Goal: Information Seeking & Learning: Learn about a topic

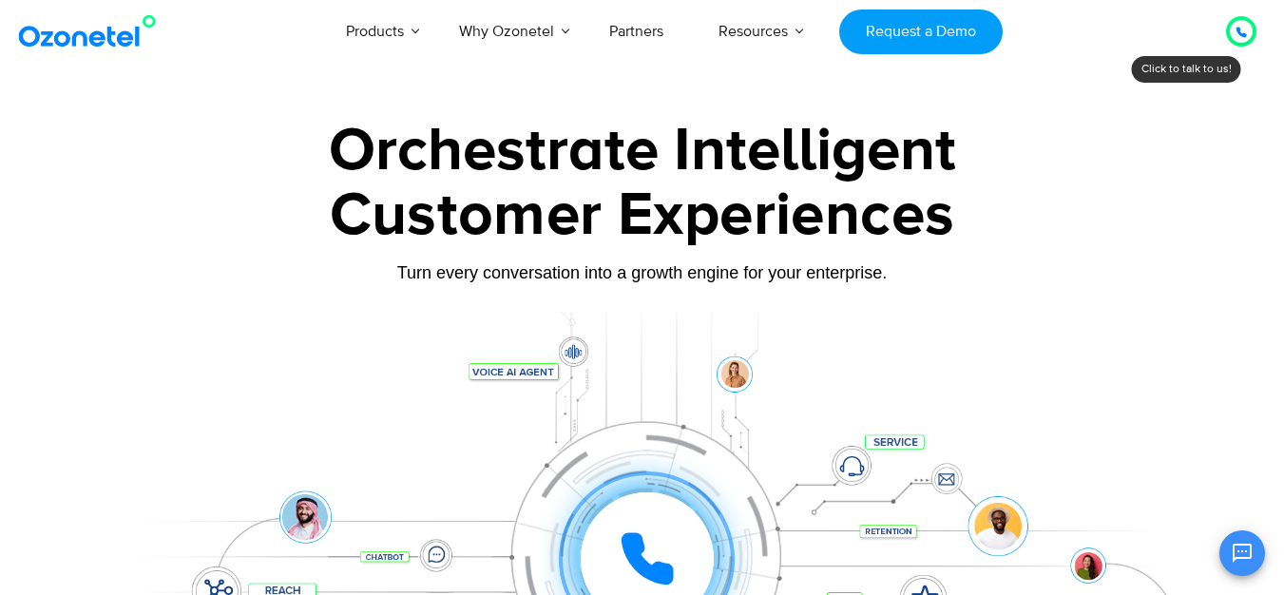
click at [1233, 48] on div at bounding box center [1241, 31] width 38 height 38
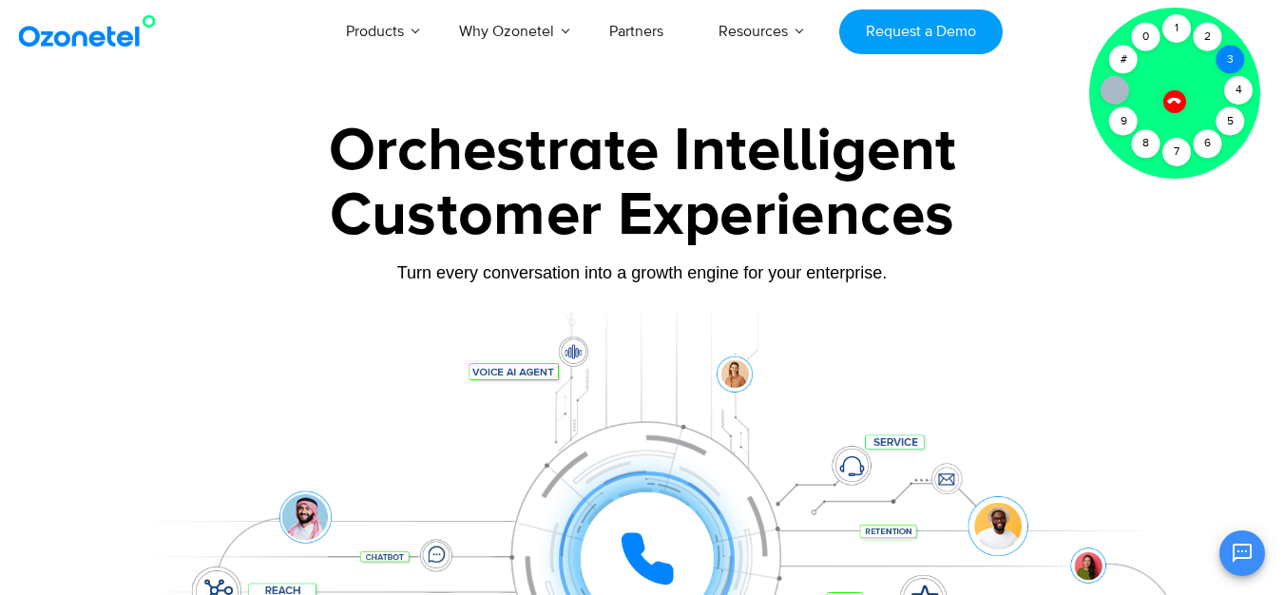
click at [1229, 46] on div "3" at bounding box center [1230, 60] width 29 height 29
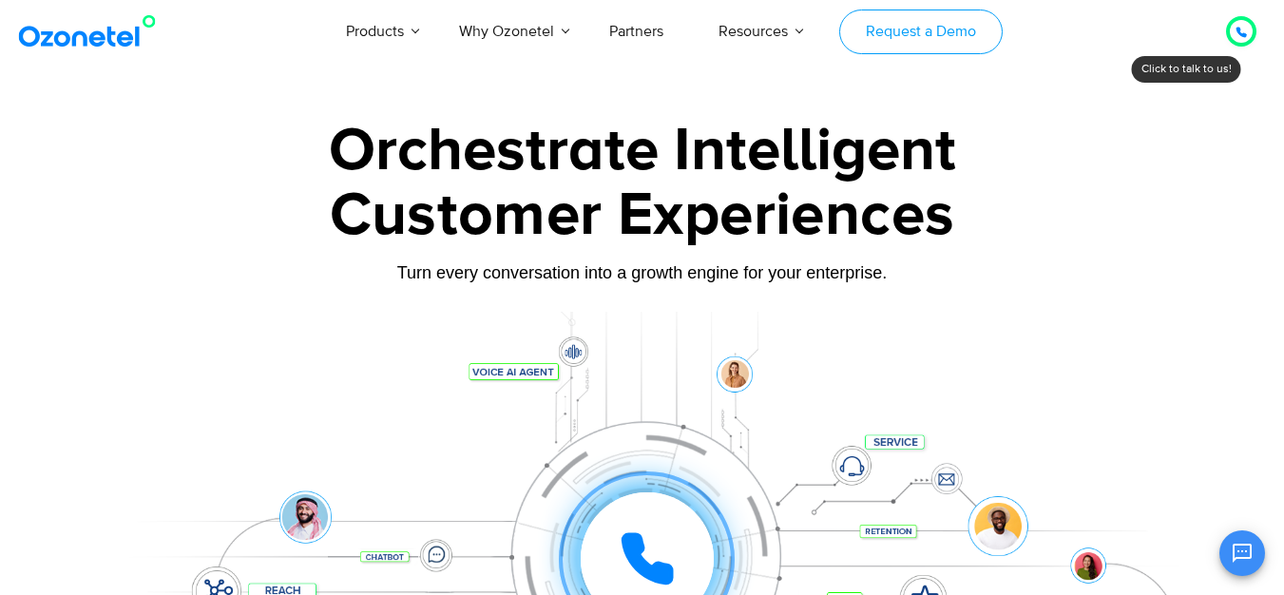
click at [860, 29] on link "Request a Demo" at bounding box center [920, 32] width 162 height 45
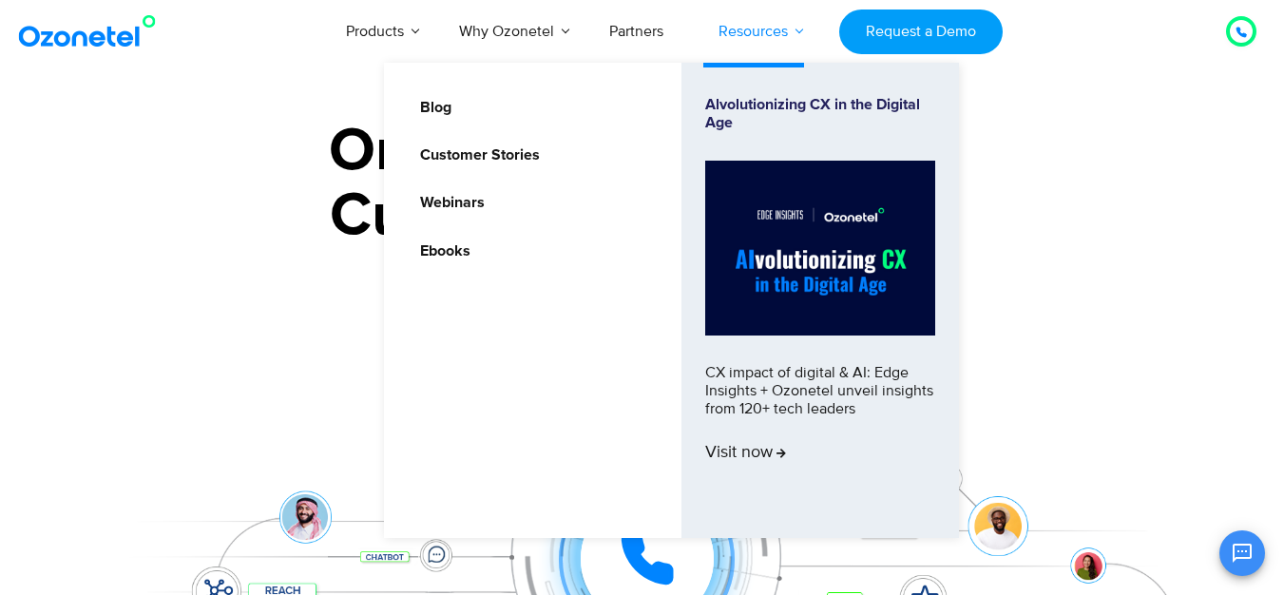
click at [756, 25] on link "Resources" at bounding box center [753, 31] width 124 height 63
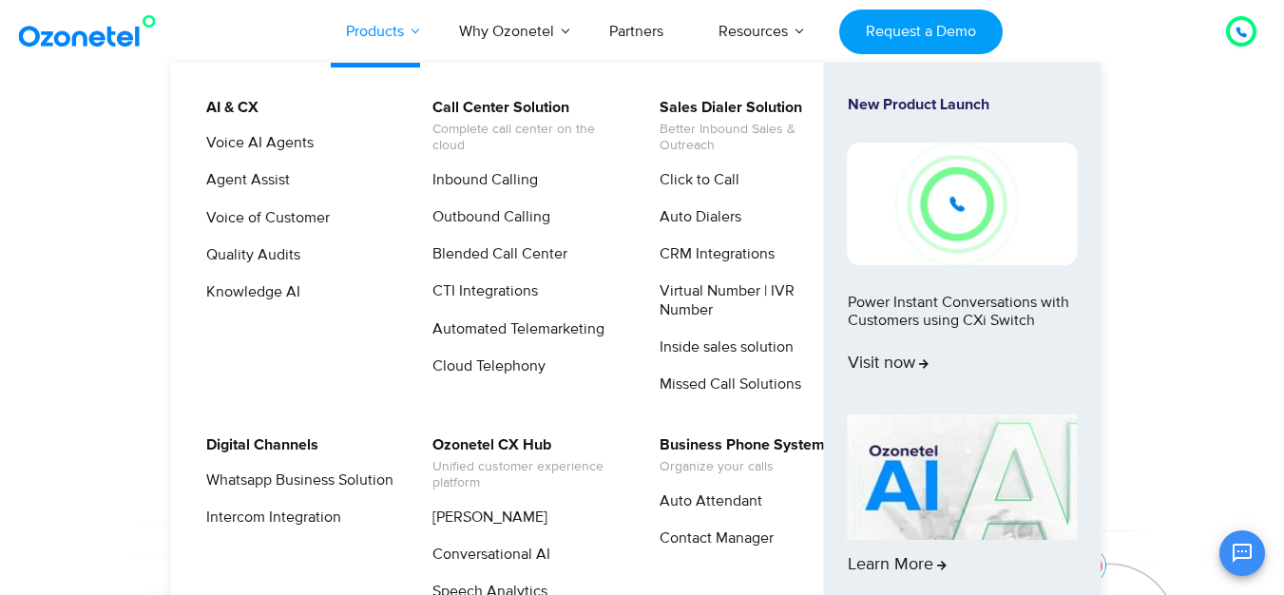
click at [390, 26] on link "Products" at bounding box center [374, 31] width 113 height 63
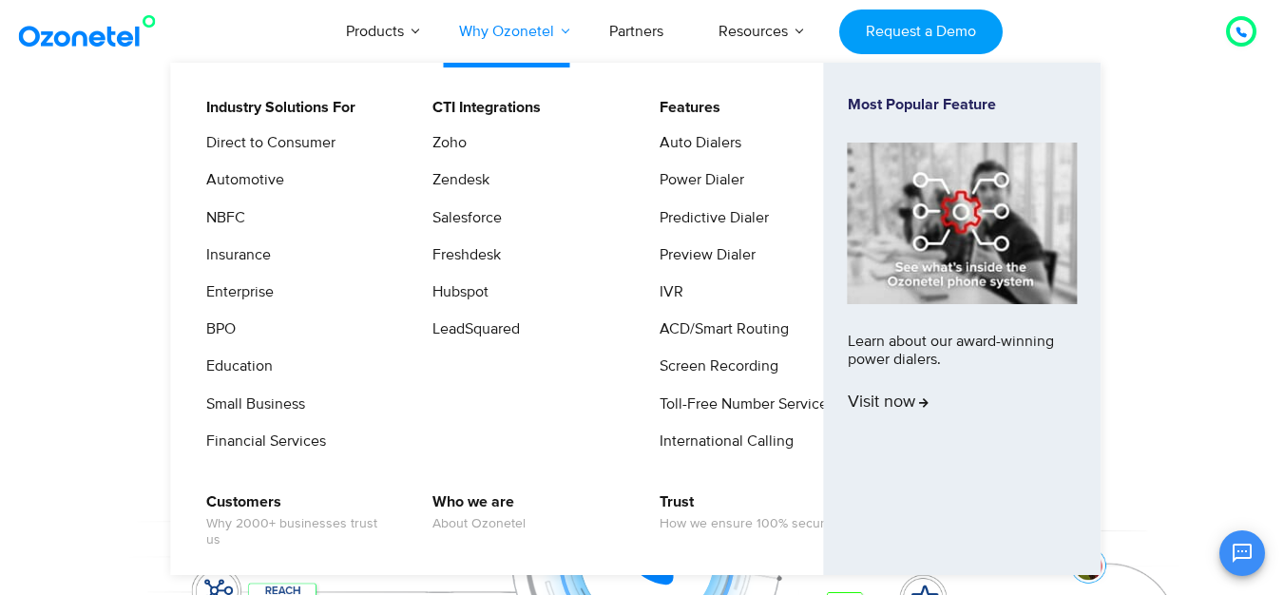
click at [506, 37] on link "Why Ozonetel" at bounding box center [506, 31] width 150 height 63
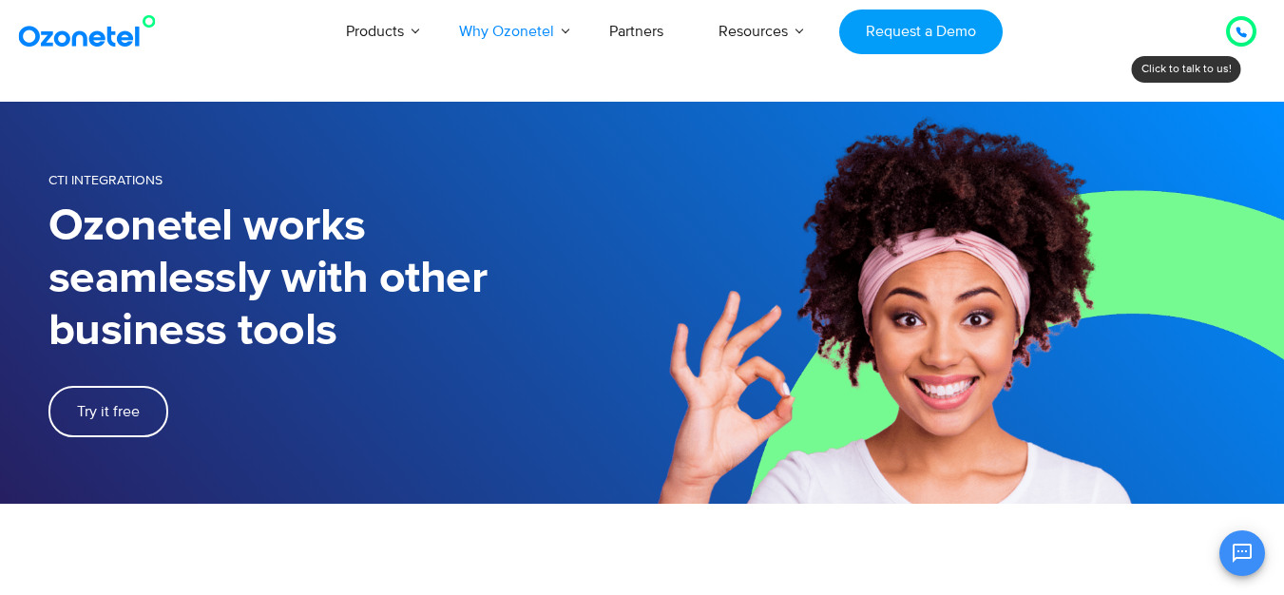
click at [1188, 207] on img at bounding box center [963, 303] width 642 height 402
